Goal: Find contact information: Find contact information

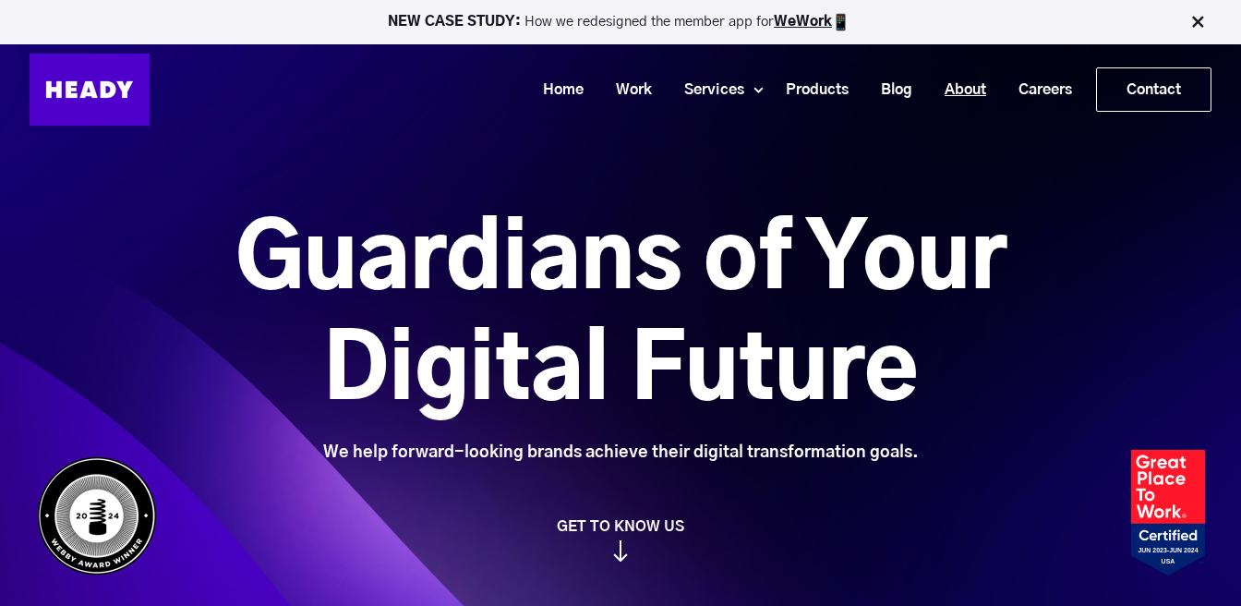
click at [976, 87] on link "About" at bounding box center [958, 90] width 74 height 34
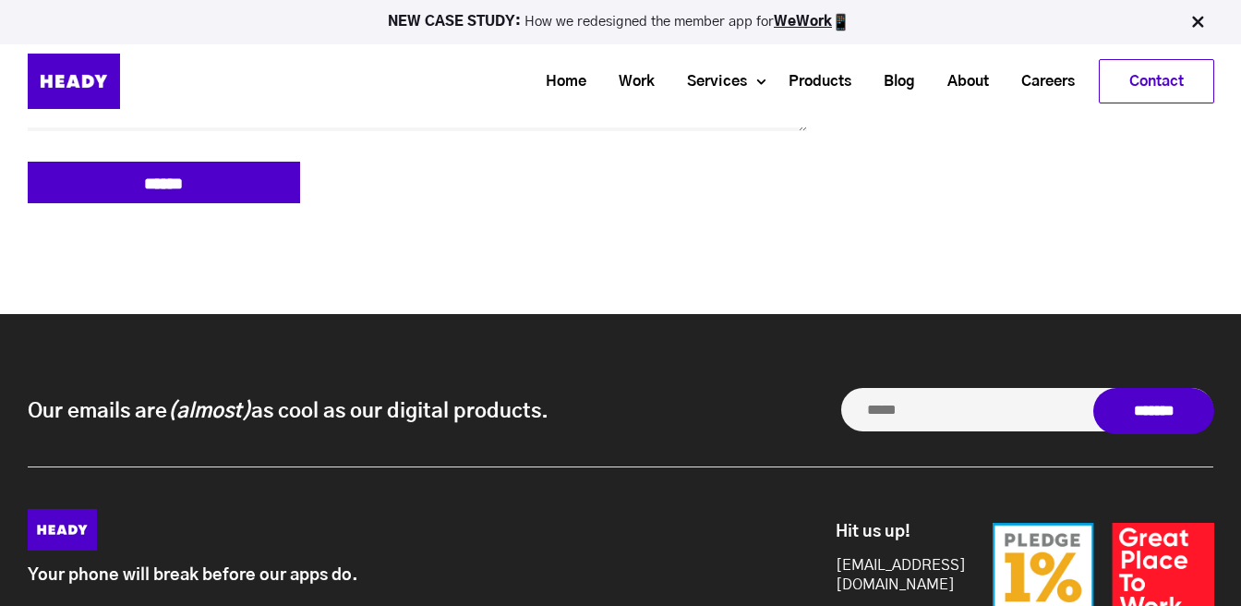
scroll to position [8578, 0]
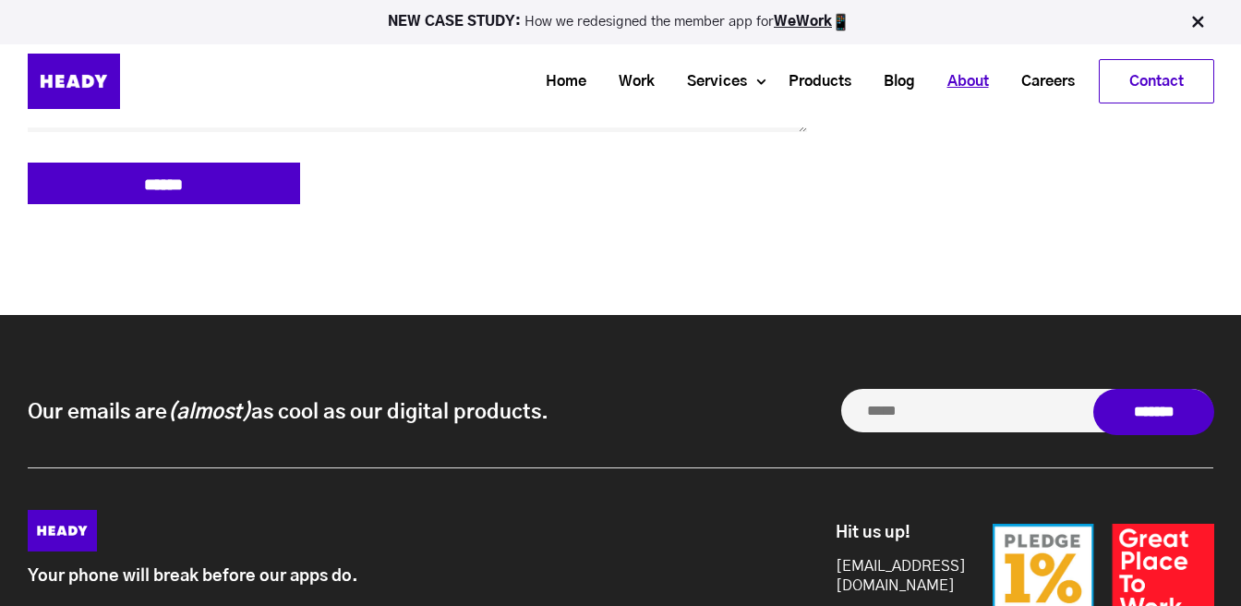
click at [959, 88] on link "About" at bounding box center [961, 82] width 74 height 34
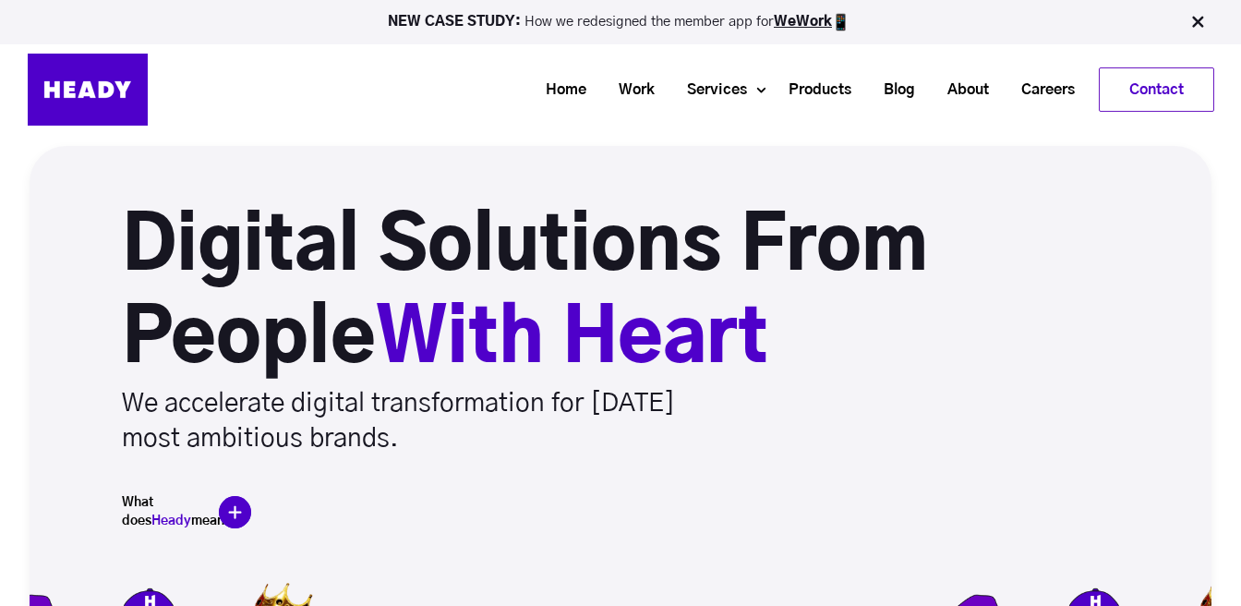
click at [1161, 91] on link "Contact" at bounding box center [1157, 89] width 114 height 42
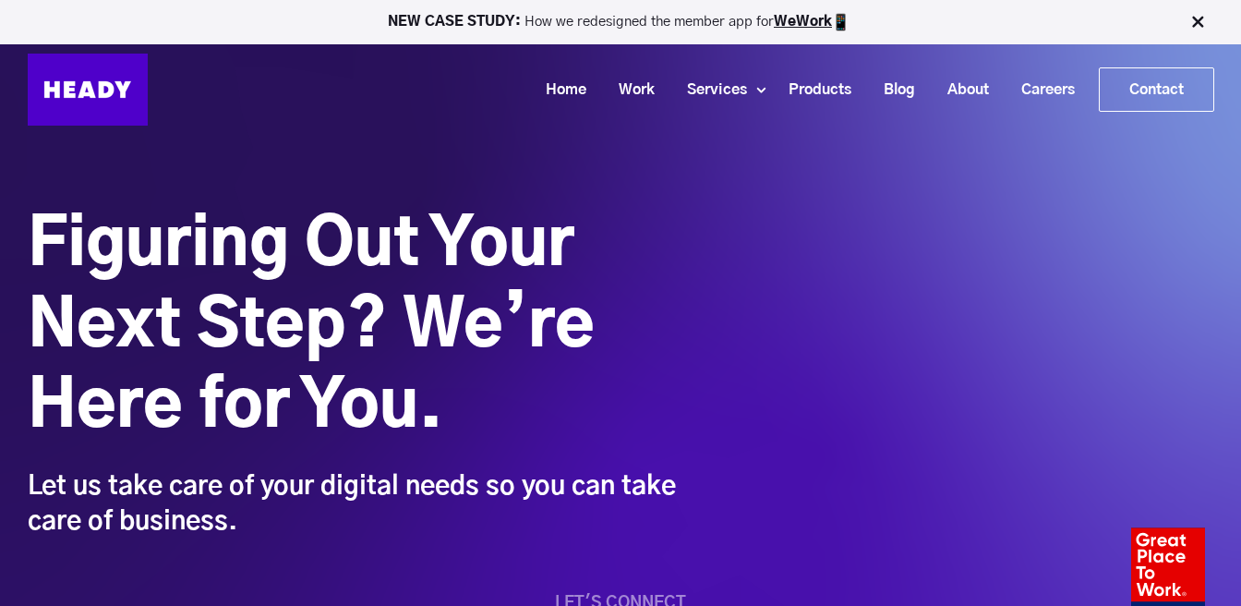
click at [107, 92] on img at bounding box center [88, 90] width 120 height 72
